Goal: Information Seeking & Learning: Learn about a topic

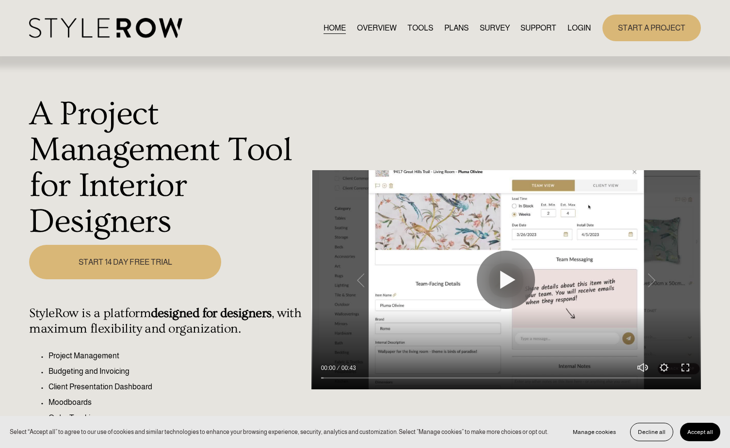
click at [576, 31] on link "LOGIN" at bounding box center [579, 27] width 23 height 13
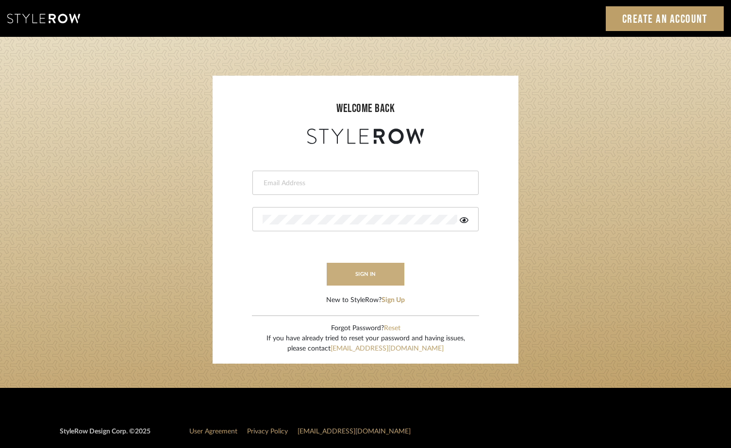
type input "hannah@roomerslimited.com"
click at [362, 267] on button "sign in" at bounding box center [366, 274] width 78 height 23
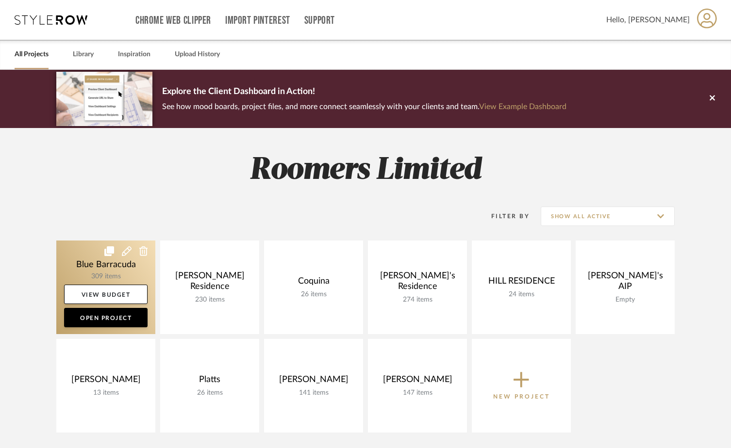
click at [117, 252] on link at bounding box center [105, 288] width 99 height 94
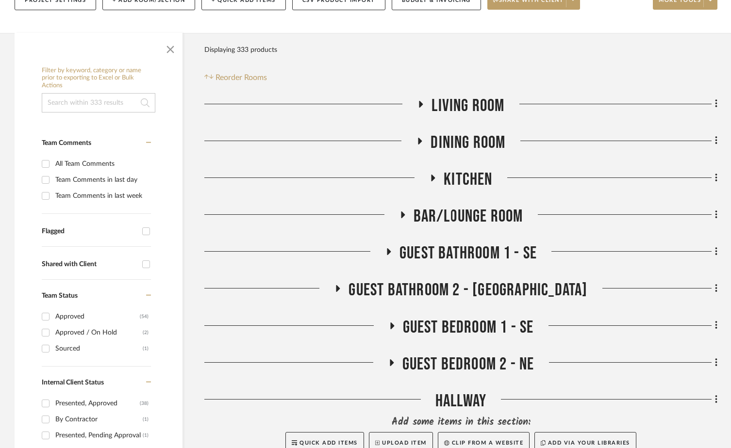
scroll to position [97, 0]
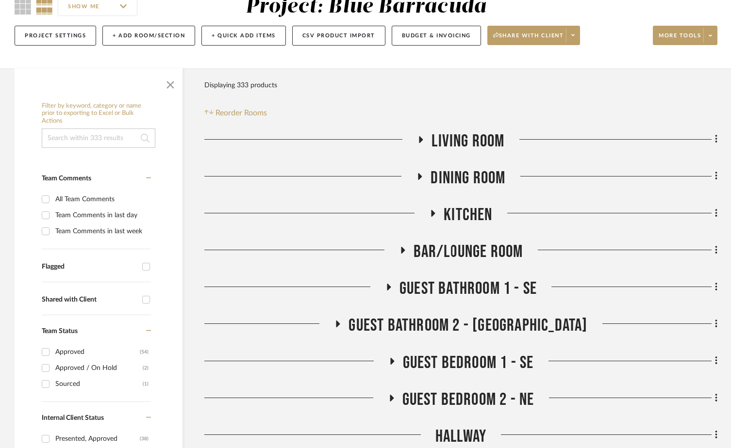
click at [429, 137] on h3 "Living Room" at bounding box center [460, 141] width 87 height 21
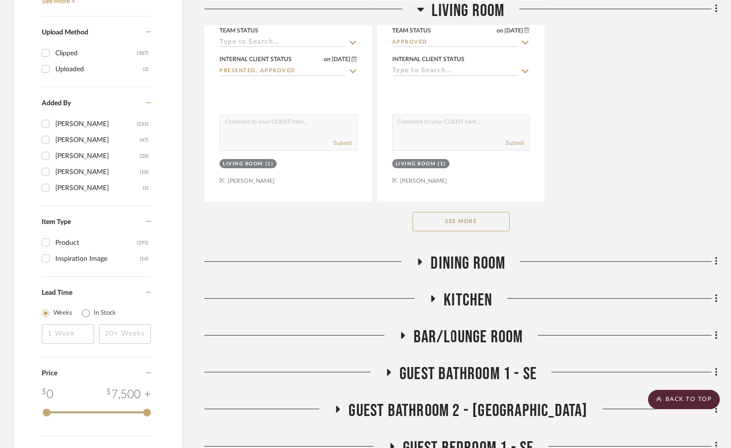
scroll to position [1359, 0]
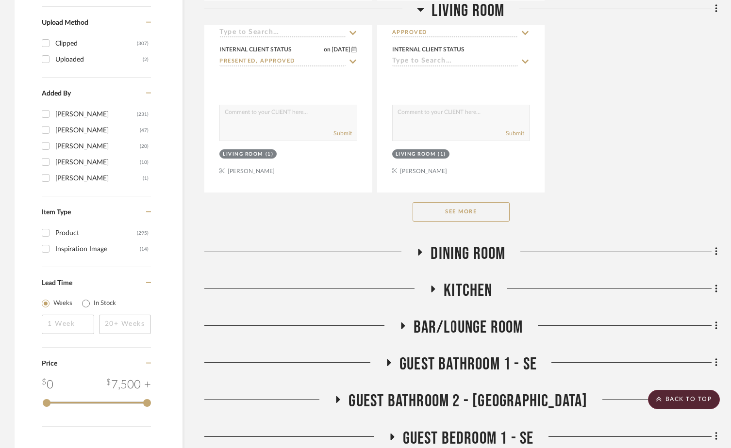
click at [474, 196] on div "See More" at bounding box center [460, 212] width 513 height 39
click at [472, 210] on button "See More" at bounding box center [461, 211] width 97 height 19
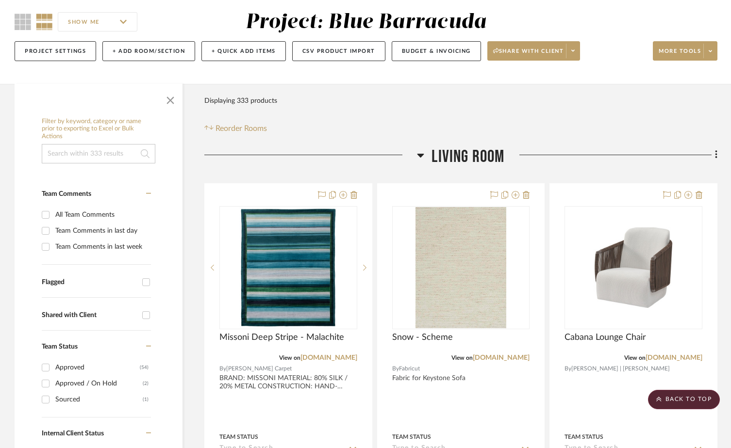
scroll to position [0, 0]
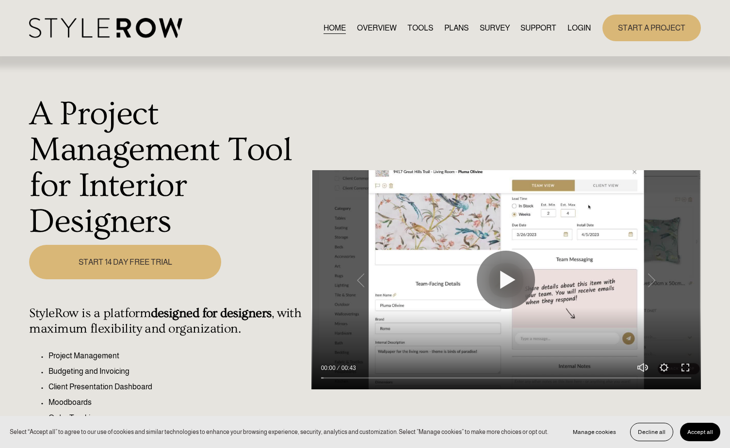
click at [575, 24] on link "LOGIN" at bounding box center [579, 27] width 23 height 13
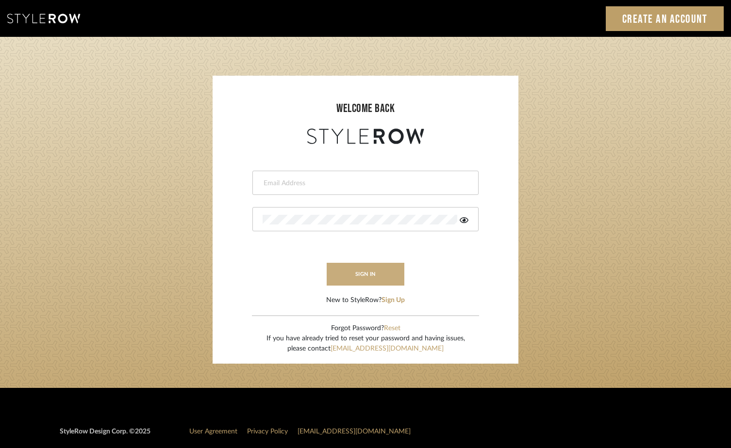
type input "hannah@roomerslimited.com"
click at [348, 280] on button "sign in" at bounding box center [366, 274] width 78 height 23
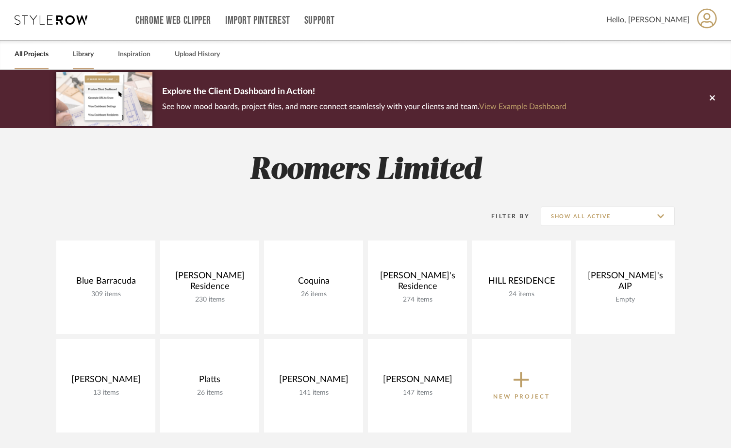
click at [90, 50] on link "Library" at bounding box center [83, 54] width 21 height 13
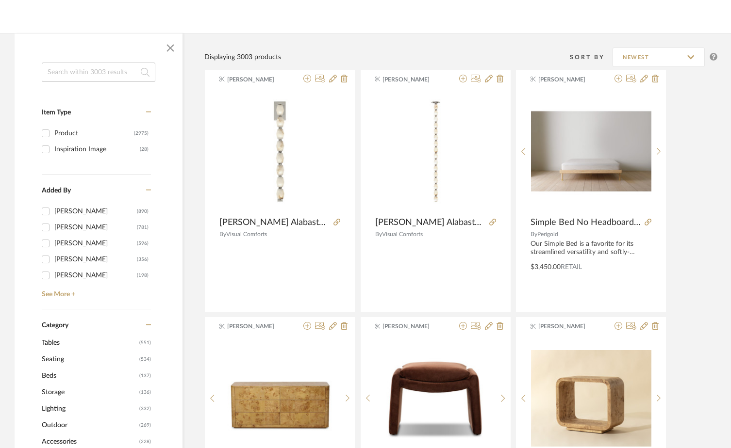
scroll to position [243, 0]
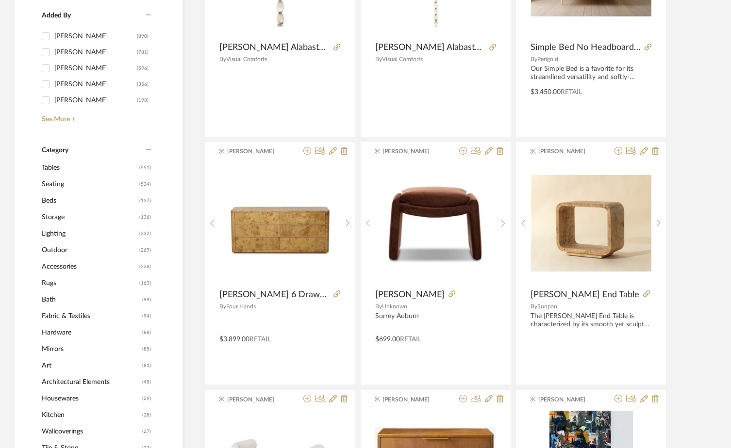
click at [82, 267] on span "Accessories" at bounding box center [89, 267] width 95 height 17
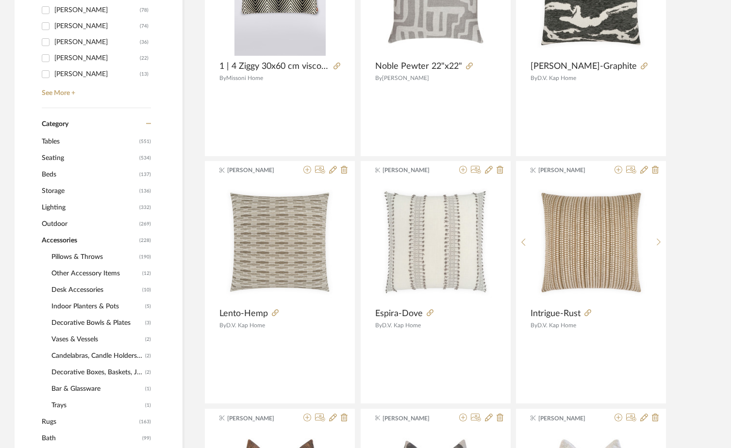
scroll to position [353, 0]
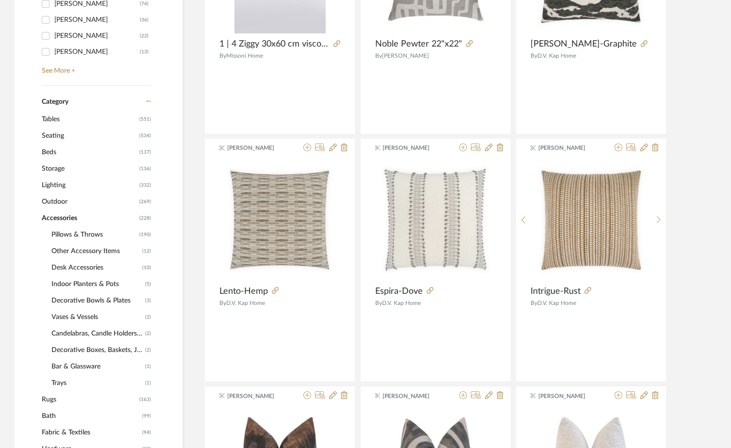
click at [89, 300] on span "Decorative Bowls & Plates" at bounding box center [96, 301] width 91 height 17
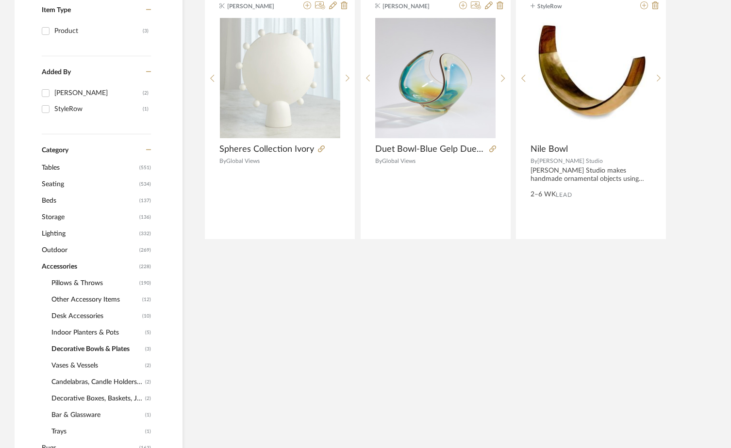
scroll to position [256, 0]
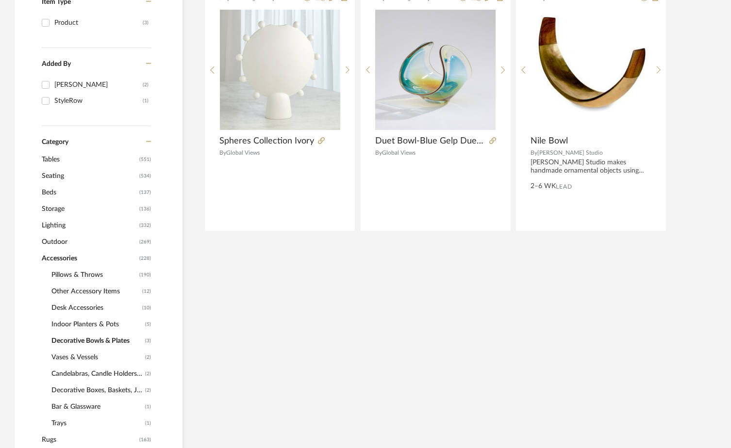
click at [74, 356] on span "Vases & Vessels" at bounding box center [96, 357] width 91 height 17
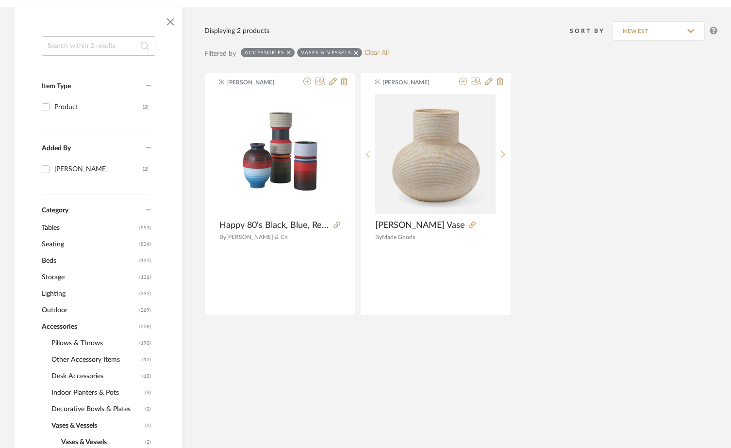
scroll to position [159, 0]
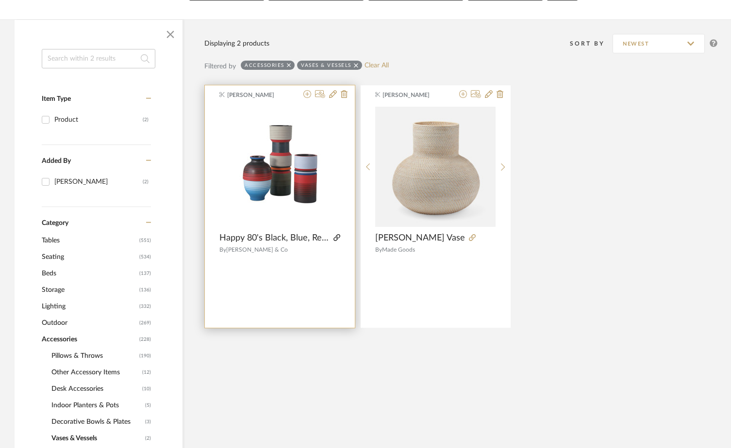
click at [338, 237] on icon at bounding box center [336, 237] width 7 height 7
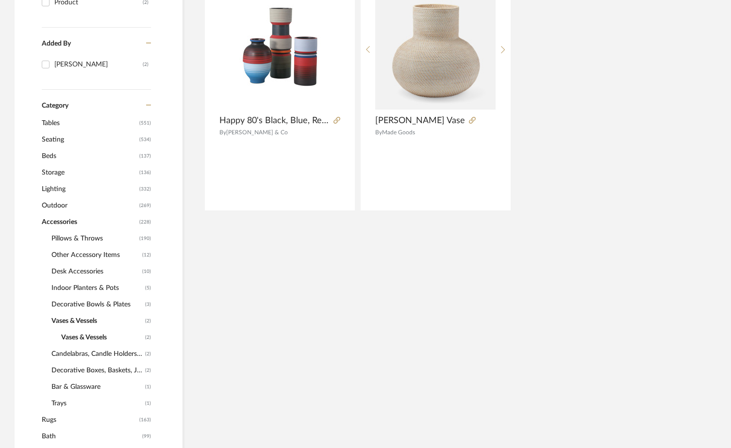
scroll to position [304, 0]
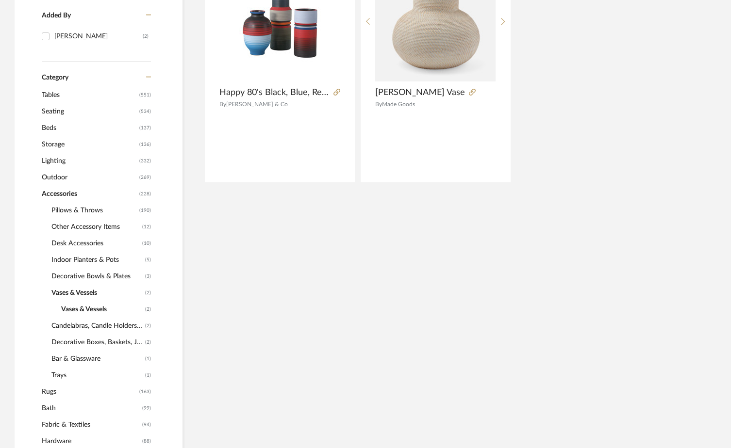
click at [82, 357] on span "Bar & Glassware" at bounding box center [96, 359] width 91 height 17
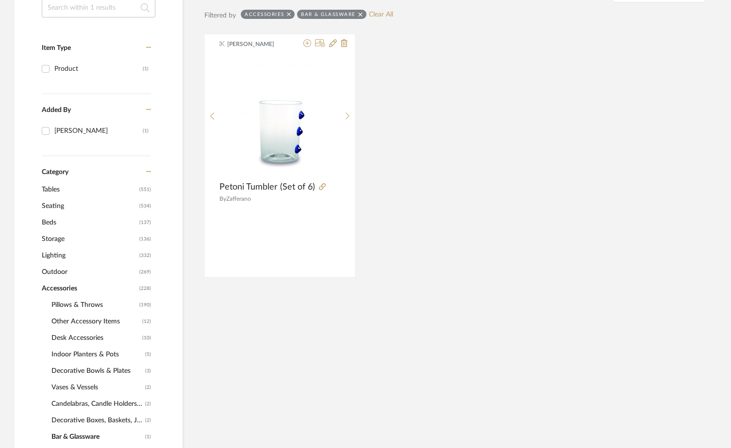
scroll to position [207, 0]
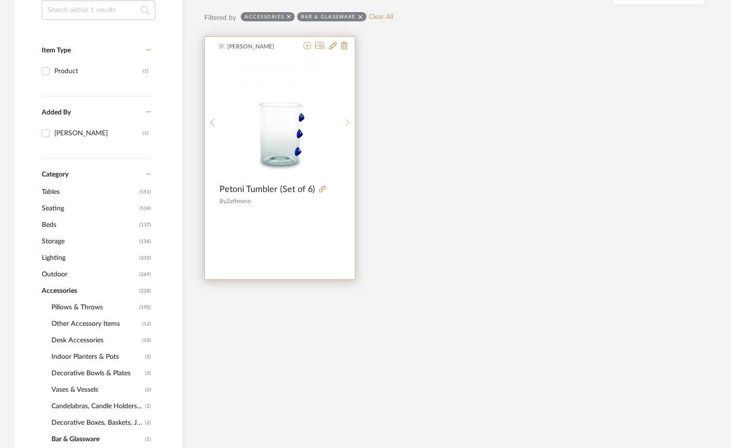
click at [345, 119] on sr-next-btn at bounding box center [347, 122] width 15 height 8
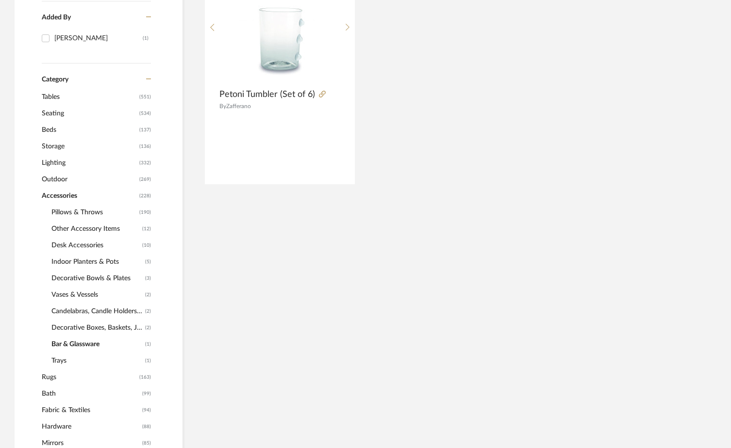
scroll to position [304, 0]
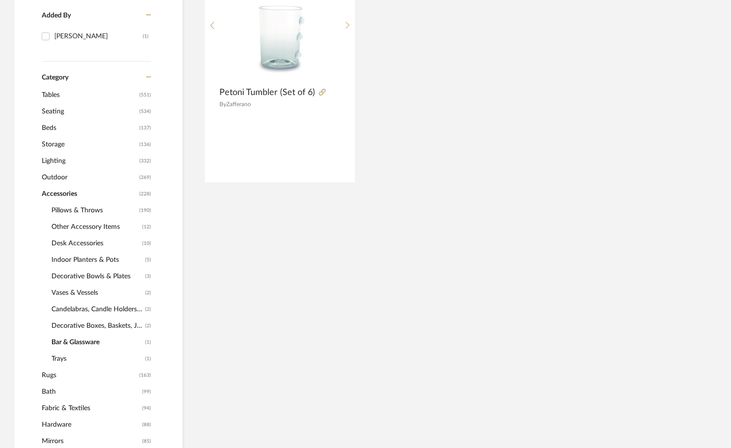
click at [53, 357] on span "Trays" at bounding box center [96, 359] width 91 height 17
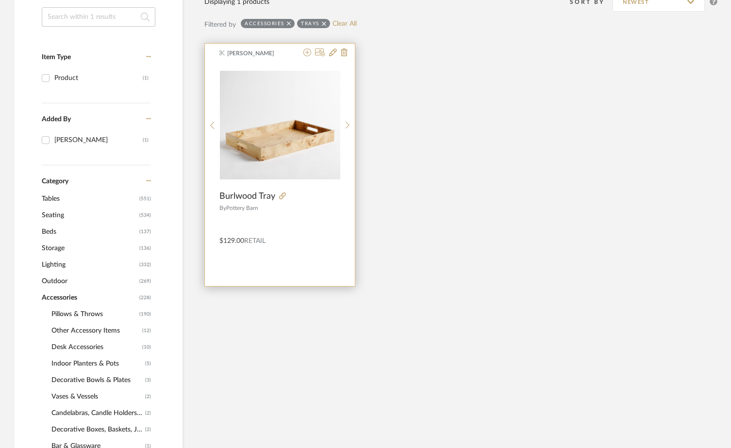
scroll to position [256, 0]
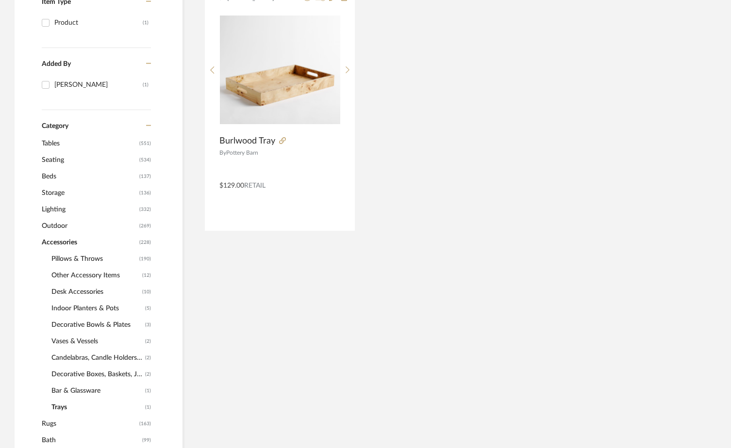
click at [84, 255] on span "Pillows & Throws" at bounding box center [93, 259] width 85 height 17
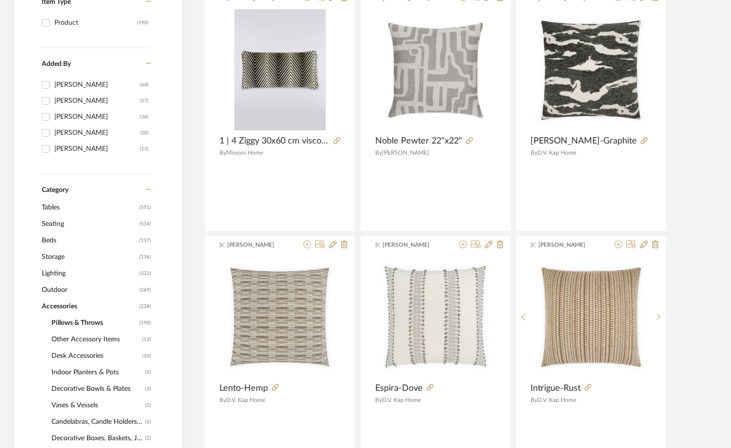
click at [58, 344] on span "Other Accessory Items" at bounding box center [95, 339] width 88 height 17
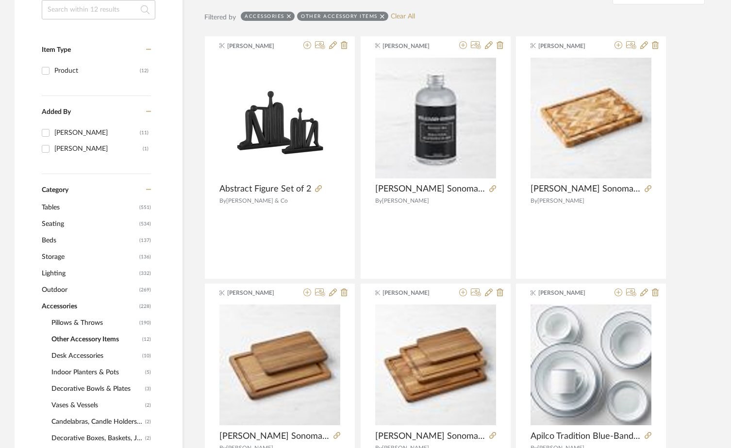
scroll to position [207, 0]
